Goal: Transaction & Acquisition: Book appointment/travel/reservation

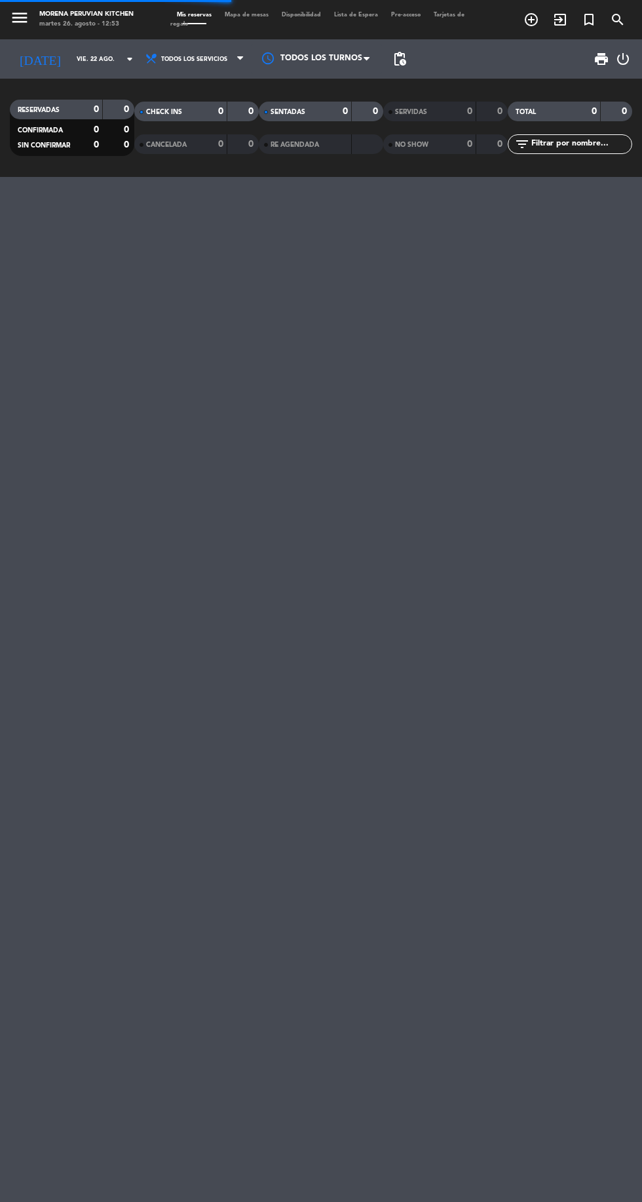
click at [531, 20] on icon "add_circle_outline" at bounding box center [532, 20] width 16 height 16
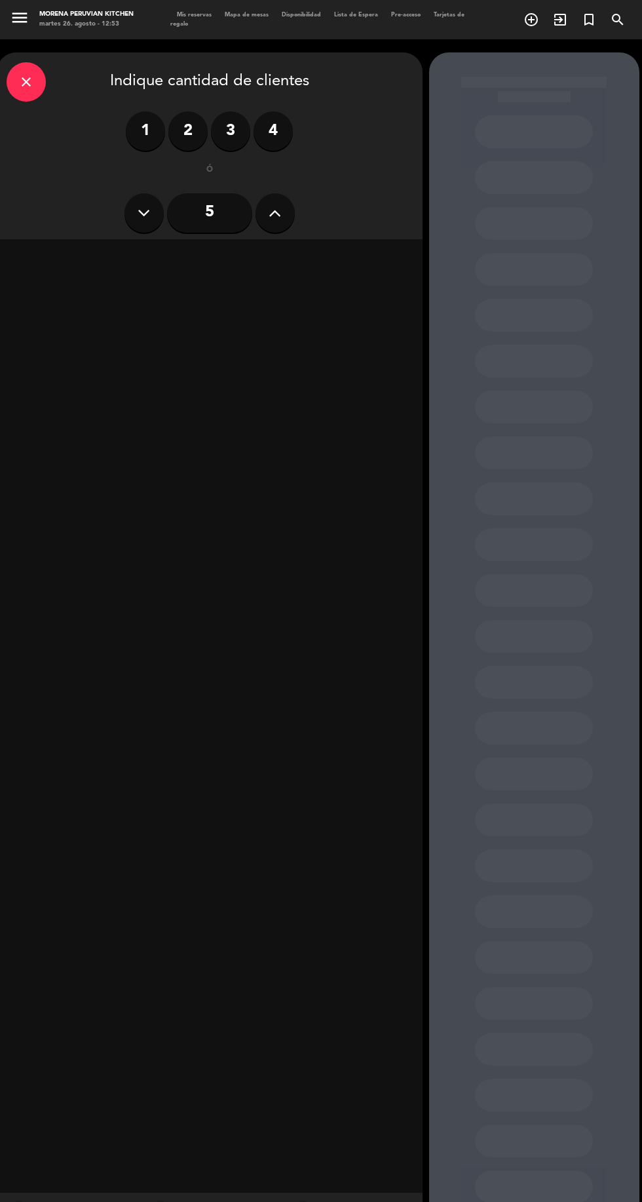
click at [188, 126] on label "2" at bounding box center [187, 130] width 39 height 39
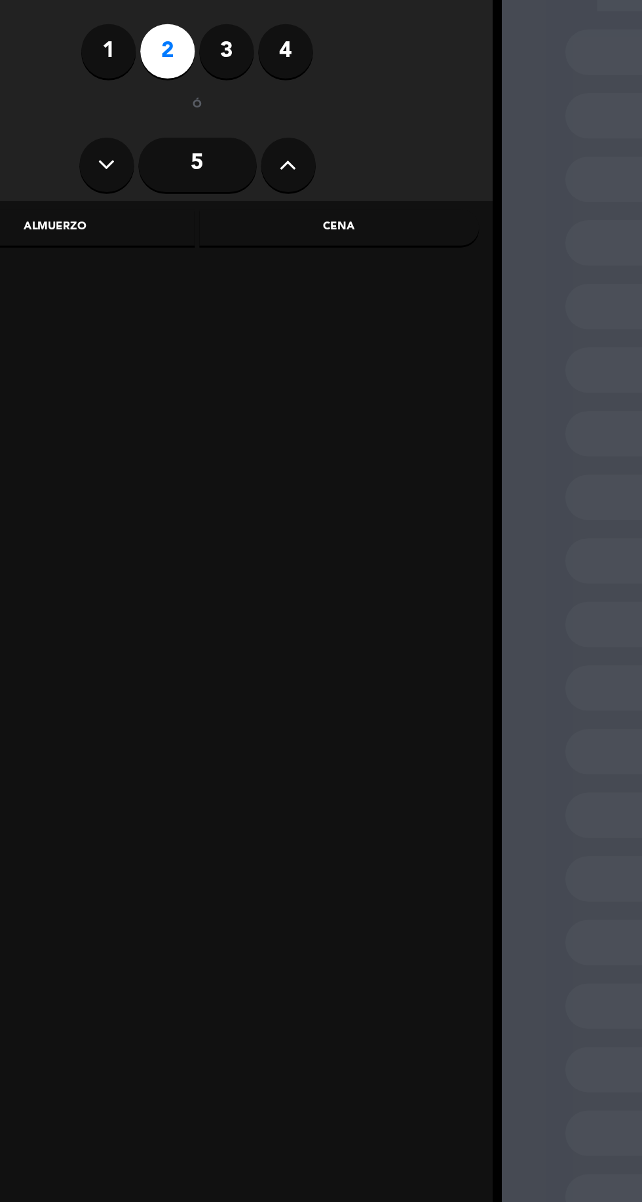
scroll to position [4, 0]
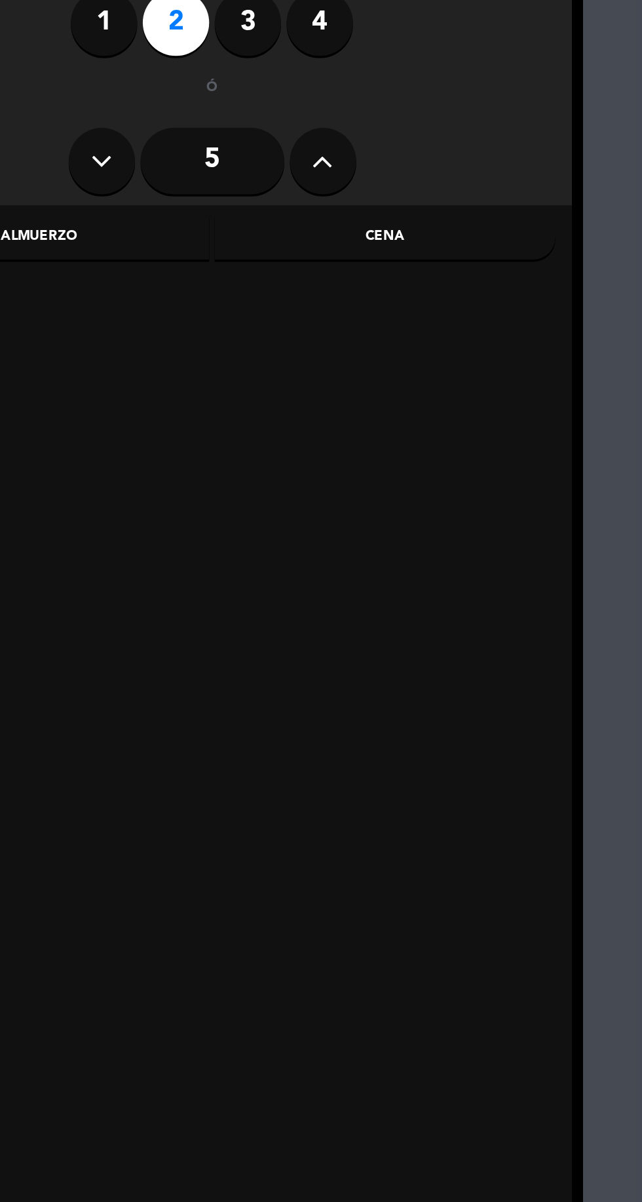
click at [322, 265] on div "Cena" at bounding box center [312, 258] width 202 height 26
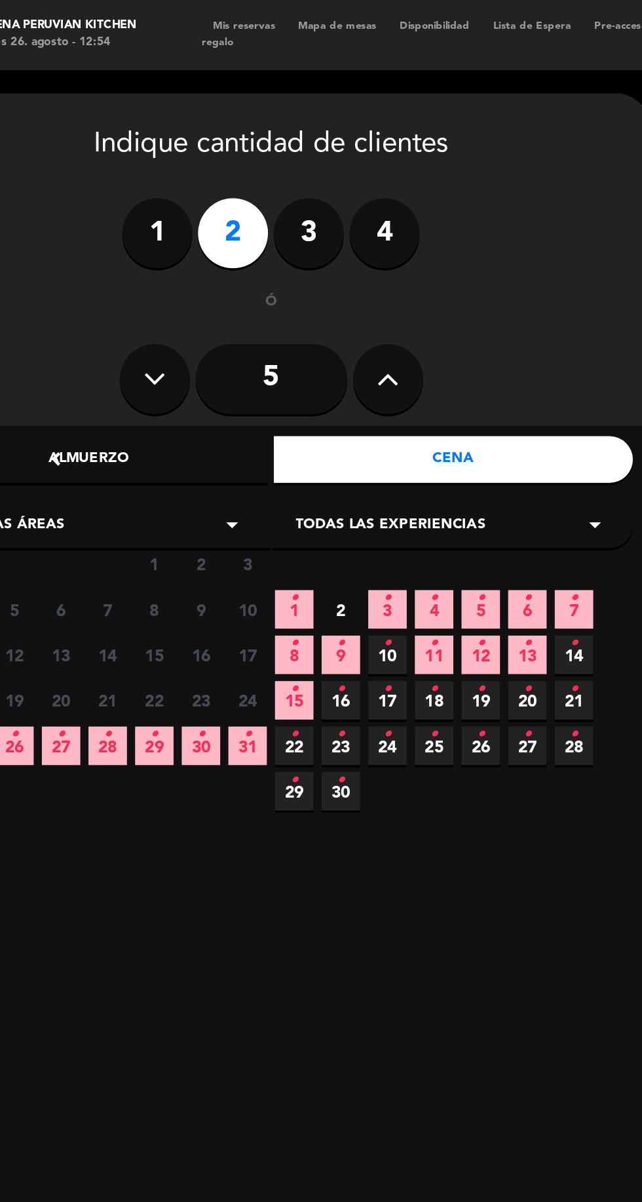
scroll to position [2, 0]
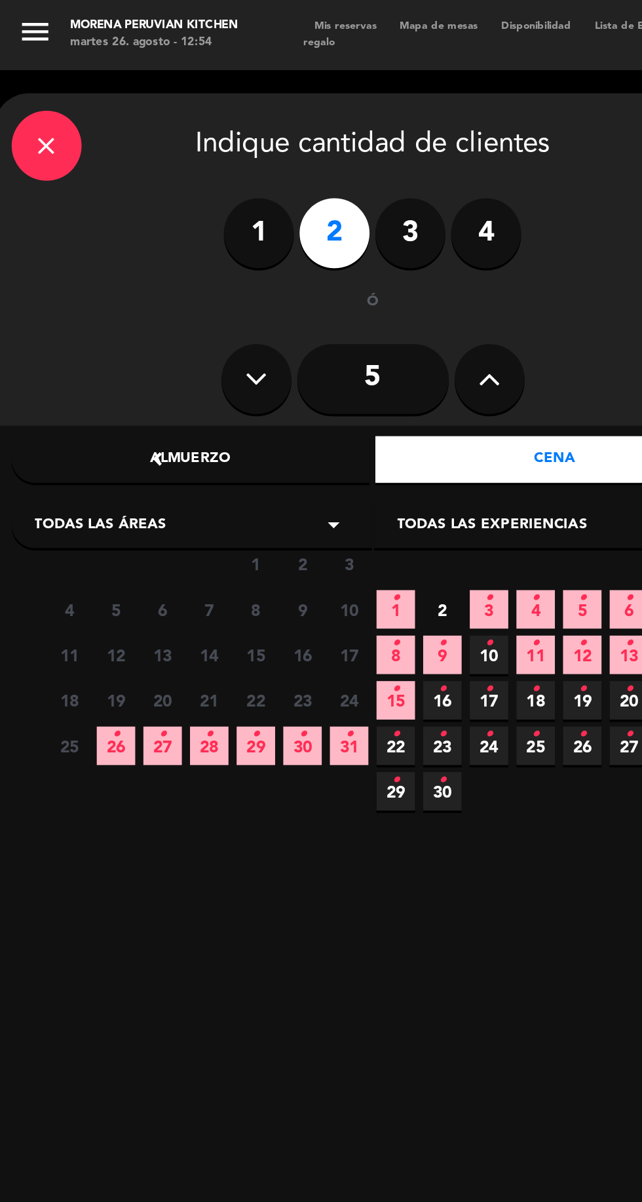
click at [126, 415] on span "28 •" at bounding box center [118, 419] width 22 height 22
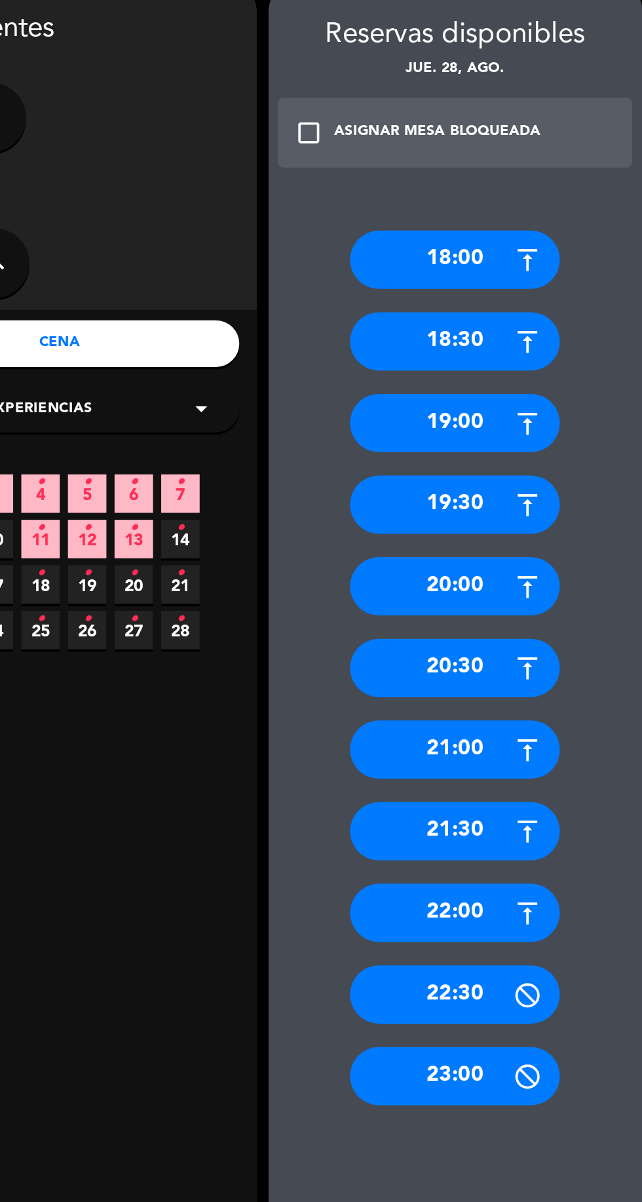
scroll to position [0, 0]
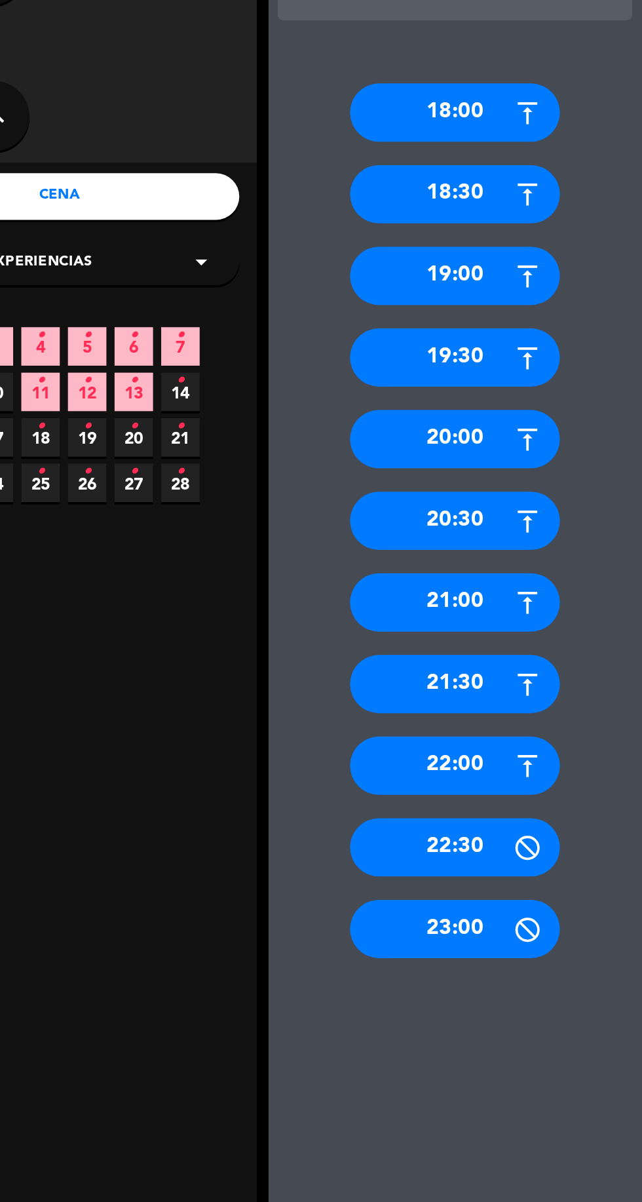
click at [549, 535] on div "21:30" at bounding box center [534, 532] width 118 height 33
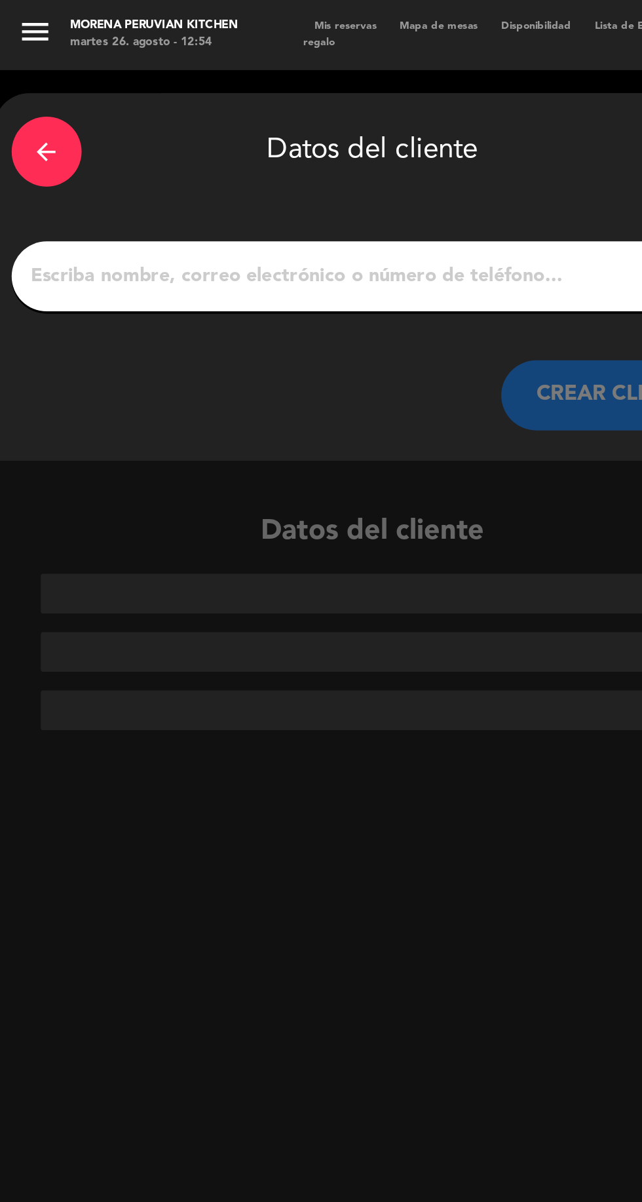
click at [169, 128] on div "arrow_back Datos del cliente CREAR CLIENTE" at bounding box center [210, 155] width 426 height 206
click at [161, 150] on input "1" at bounding box center [209, 155] width 387 height 18
click at [154, 163] on input "1" at bounding box center [209, 155] width 387 height 18
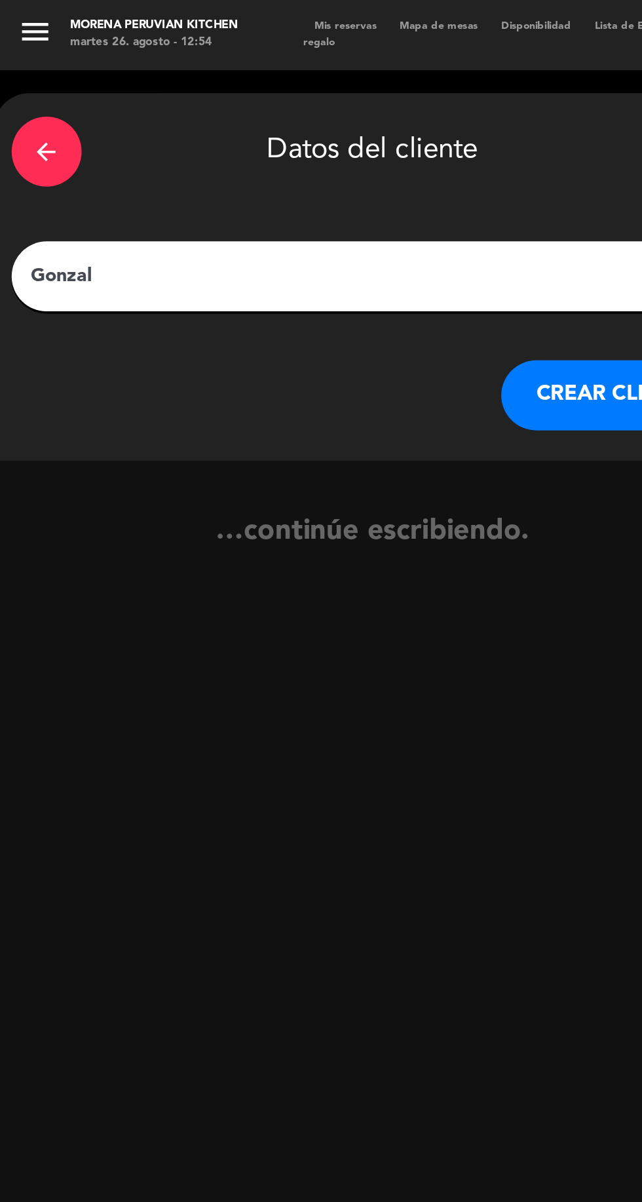
type input "[PERSON_NAME]"
click at [356, 227] on button "CREAR CLIENTE" at bounding box center [347, 221] width 131 height 39
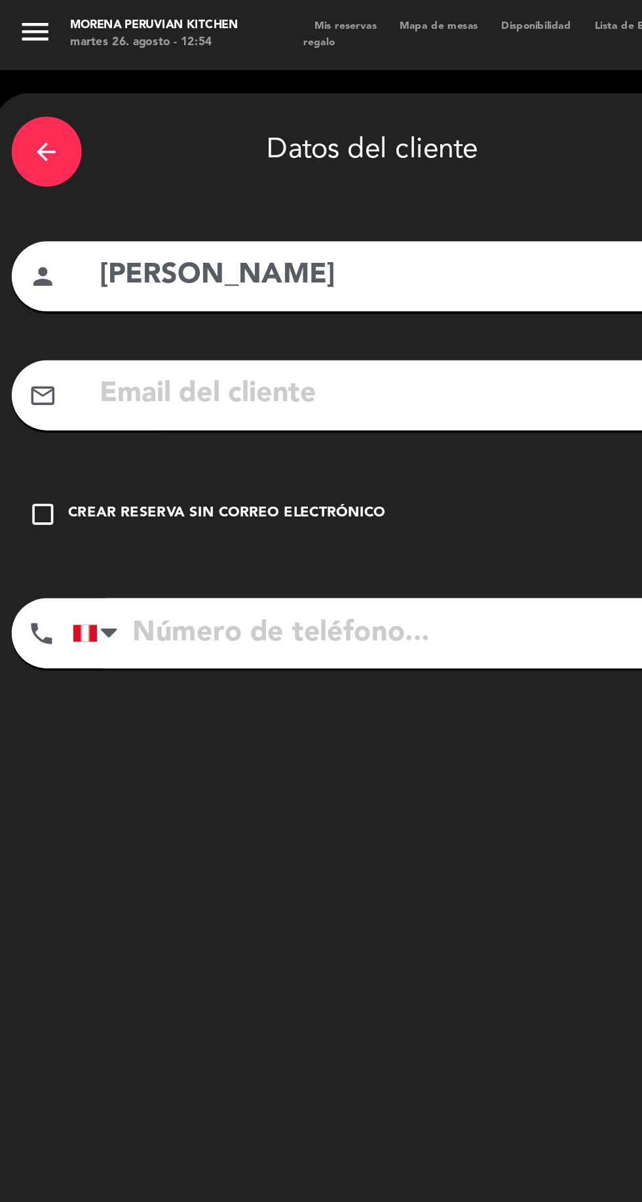
click at [336, 225] on input "text" at bounding box center [229, 221] width 348 height 27
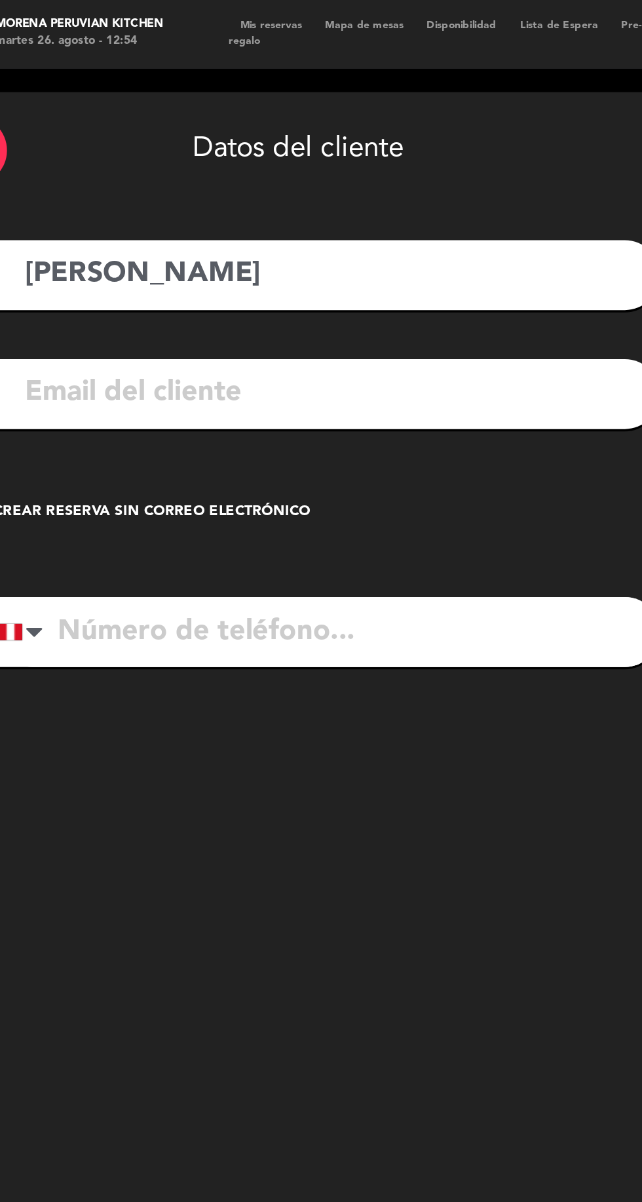
click at [212, 288] on div "Crear reserva sin correo electrónico" at bounding box center [128, 288] width 178 height 13
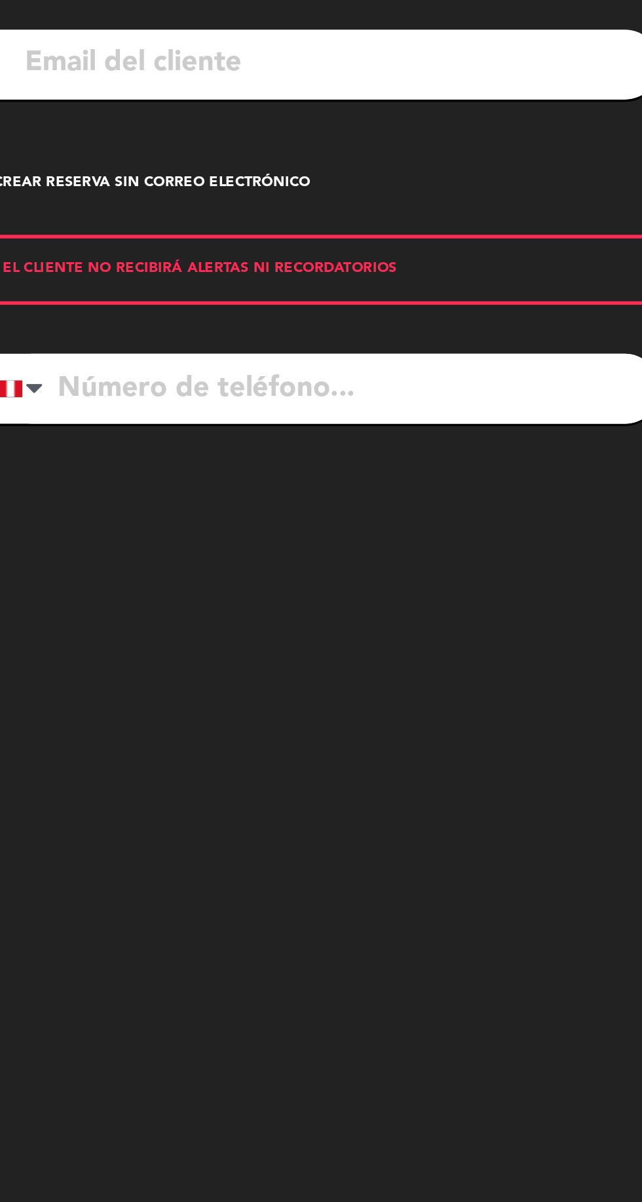
click at [217, 412] on input "tel" at bounding box center [227, 404] width 372 height 39
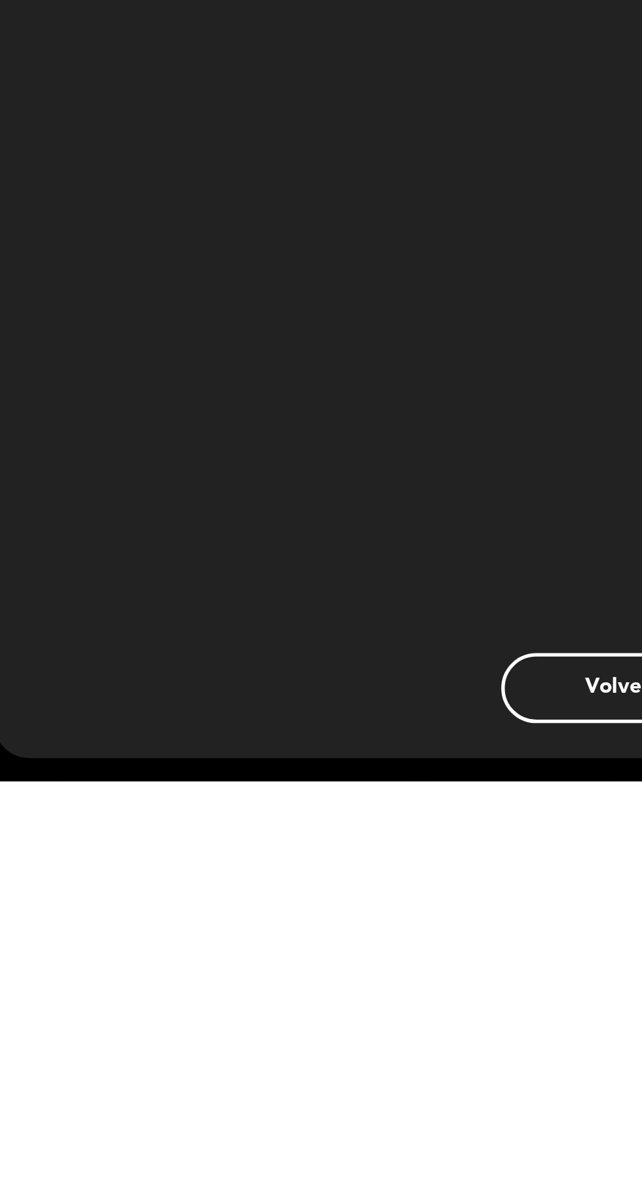
scroll to position [91, 0]
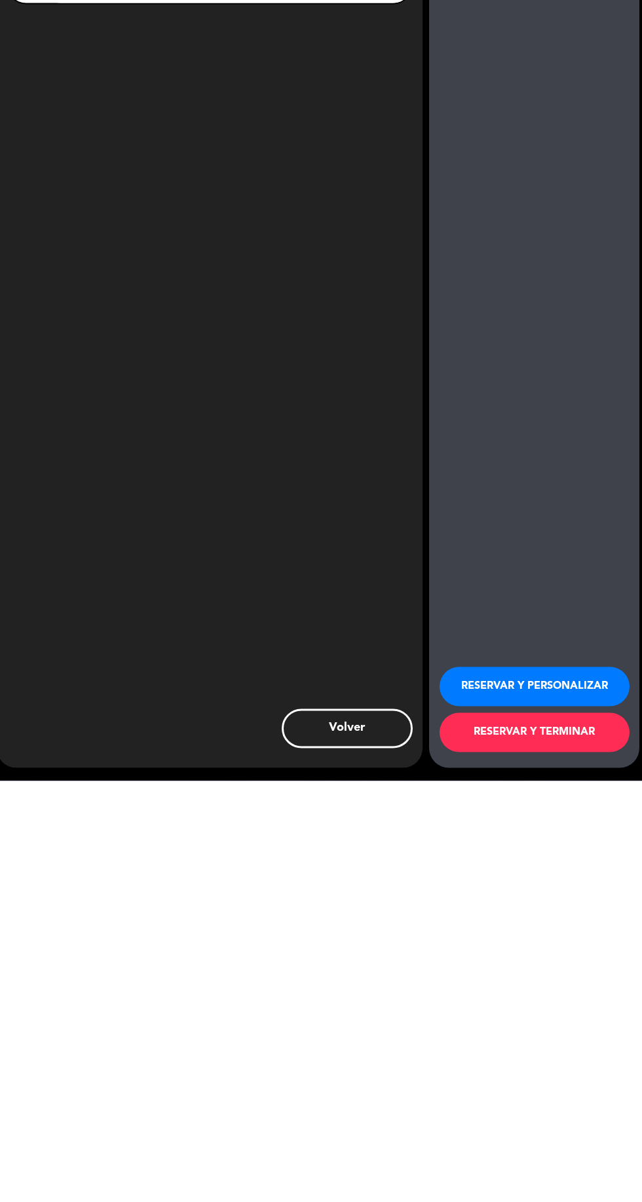
type input "[PHONE_NUMBER]"
click at [567, 1155] on button "RESERVAR Y TERMINAR" at bounding box center [535, 1153] width 190 height 39
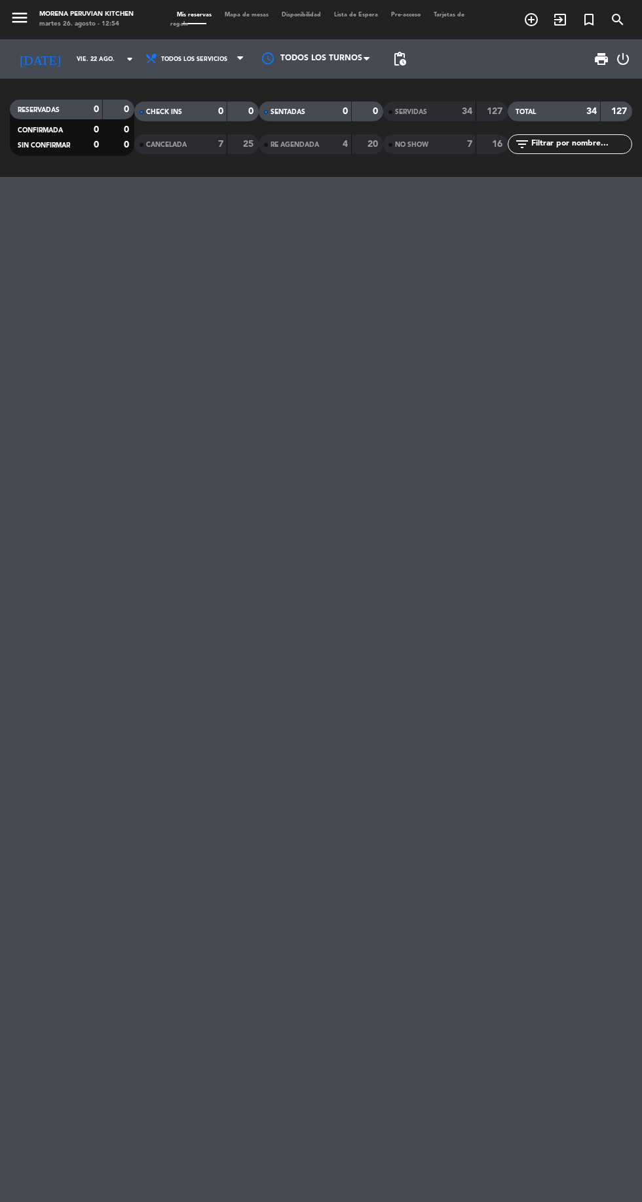
scroll to position [88, 0]
